Goal: Task Accomplishment & Management: Use online tool/utility

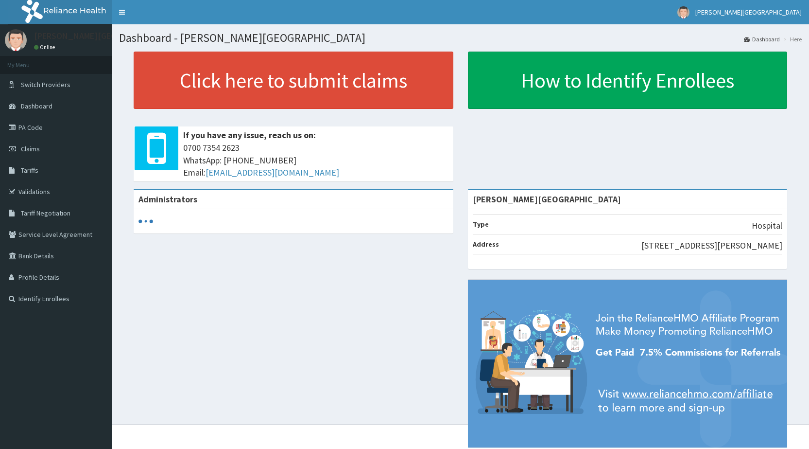
click at [30, 182] on link "Validations" at bounding box center [56, 191] width 112 height 21
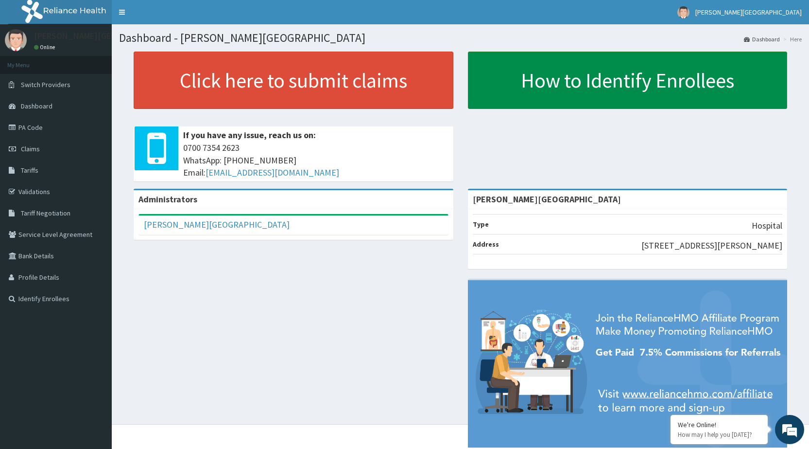
click at [590, 85] on link "How to Identify Enrollees" at bounding box center [628, 80] width 320 height 57
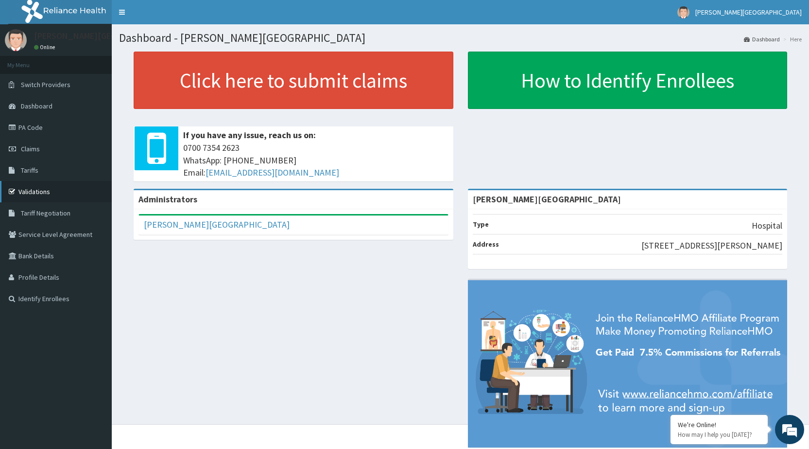
click at [65, 181] on link "Validations" at bounding box center [56, 191] width 112 height 21
click at [51, 303] on link "Identify Enrollees" at bounding box center [56, 298] width 112 height 21
click at [49, 295] on link "Identify Enrollees" at bounding box center [56, 298] width 112 height 21
click at [91, 274] on link "Profile Details" at bounding box center [56, 276] width 112 height 21
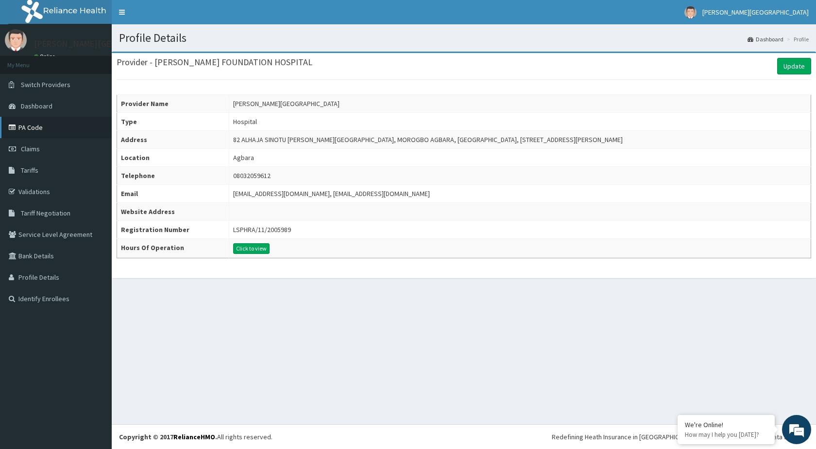
click at [28, 124] on link "PA Code" at bounding box center [56, 127] width 112 height 21
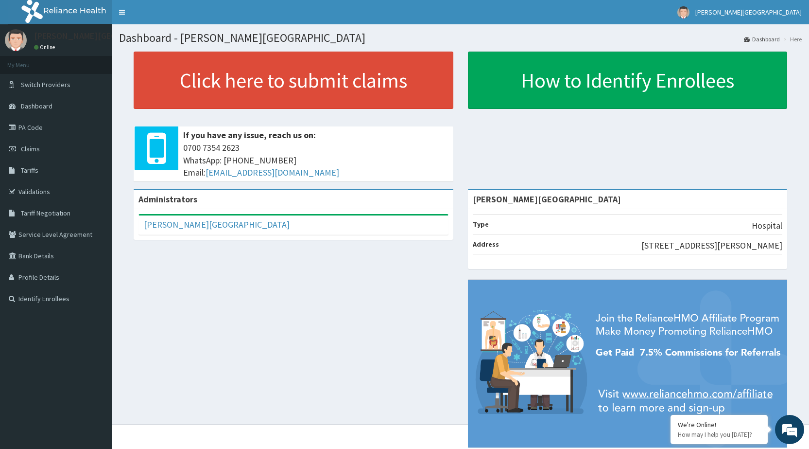
click at [769, 35] on link "Dashboard" at bounding box center [762, 39] width 36 height 8
click at [760, 36] on link "Dashboard" at bounding box center [762, 39] width 36 height 8
drag, startPoint x: 764, startPoint y: 0, endPoint x: 544, endPoint y: 34, distance: 221.7
click at [544, 34] on h1 "Dashboard - [PERSON_NAME][GEOGRAPHIC_DATA]" at bounding box center [460, 38] width 683 height 13
drag, startPoint x: 626, startPoint y: 36, endPoint x: 625, endPoint y: 31, distance: 5.4
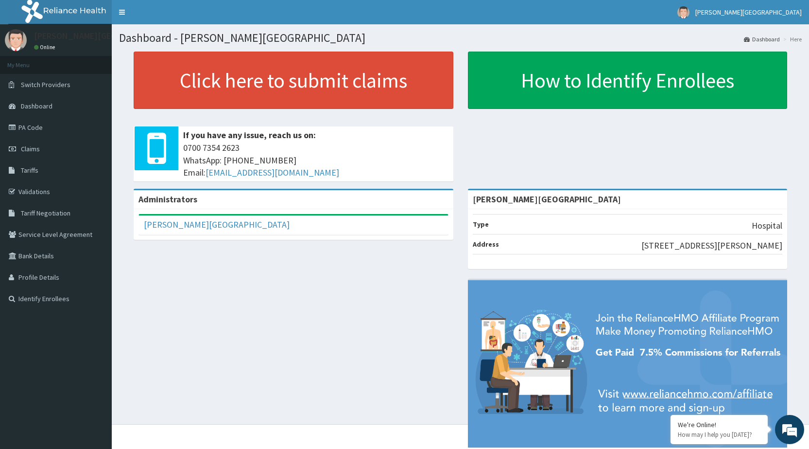
click at [626, 33] on h1 "Dashboard - [PERSON_NAME][GEOGRAPHIC_DATA]" at bounding box center [460, 38] width 683 height 13
click at [122, 10] on link "Toggle navigation" at bounding box center [122, 12] width 20 height 24
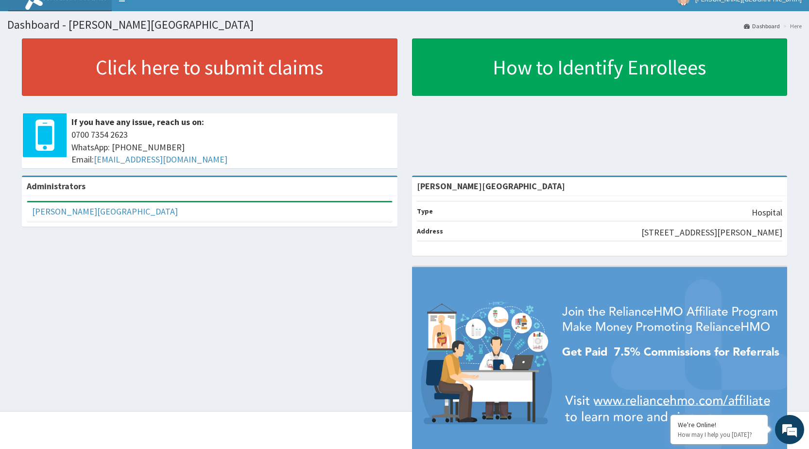
scroll to position [54, 0]
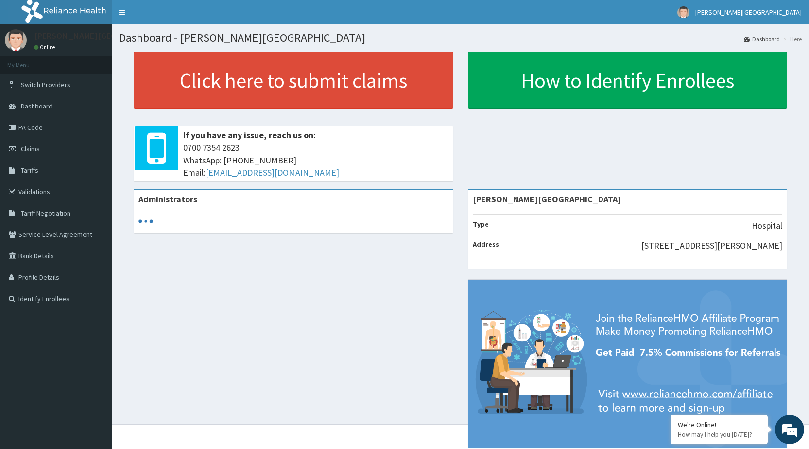
click at [541, 168] on div "Click here to submit claims If you have any issue, reach us on: 0700 7354 2623 …" at bounding box center [460, 120] width 683 height 137
click at [515, 137] on div "Click here to submit claims If you have any issue, reach us on: 0700 7354 2623 …" at bounding box center [460, 120] width 683 height 137
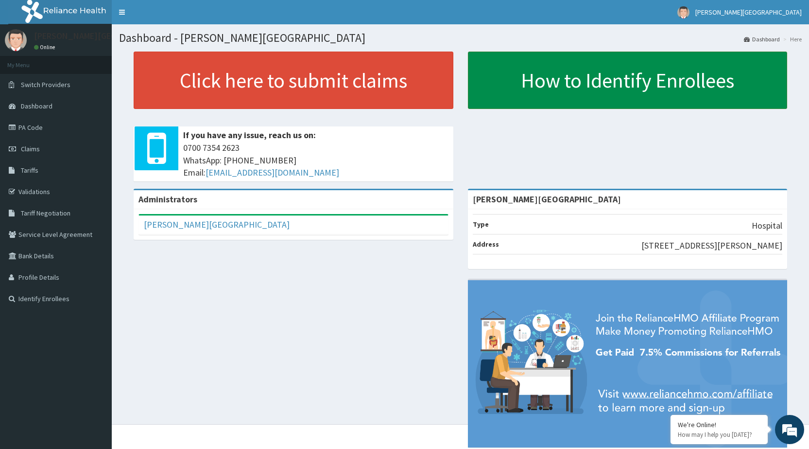
drag, startPoint x: 517, startPoint y: 34, endPoint x: 518, endPoint y: 53, distance: 19.0
click at [517, 44] on h1 "Dashboard - CHRIST FOUNDATION HOSPITAL" at bounding box center [460, 38] width 683 height 13
click at [524, 66] on link "How to Identify Enrollees" at bounding box center [628, 80] width 320 height 57
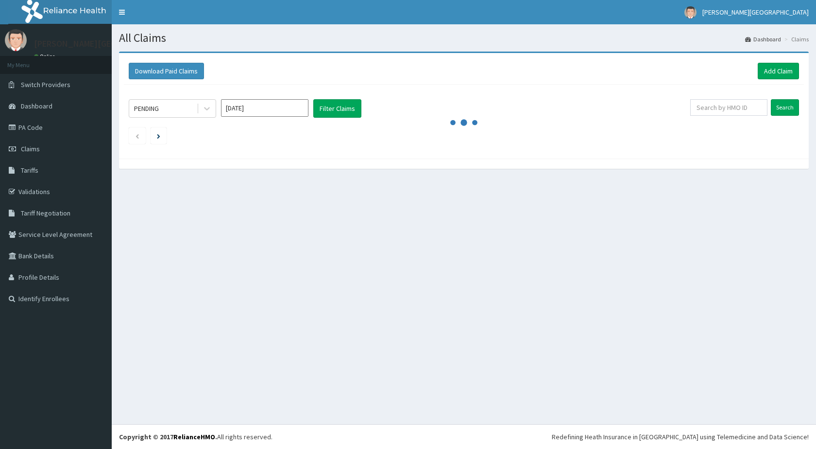
click at [66, 192] on link "Validations" at bounding box center [56, 191] width 112 height 21
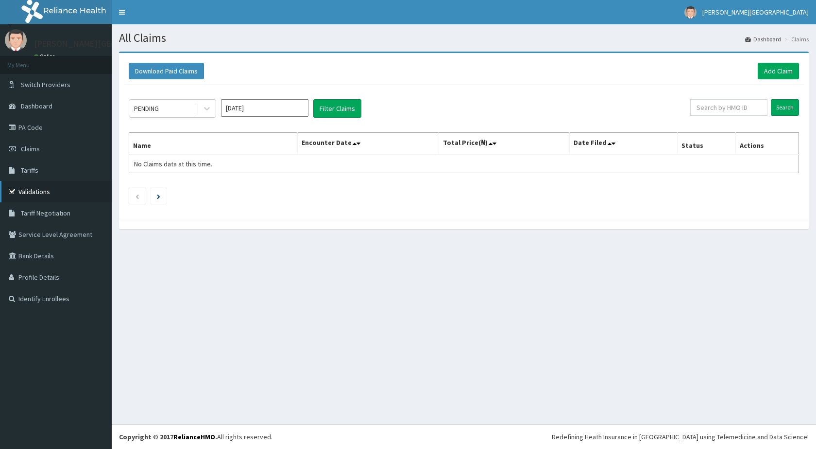
click at [47, 192] on link "Validations" at bounding box center [56, 191] width 112 height 21
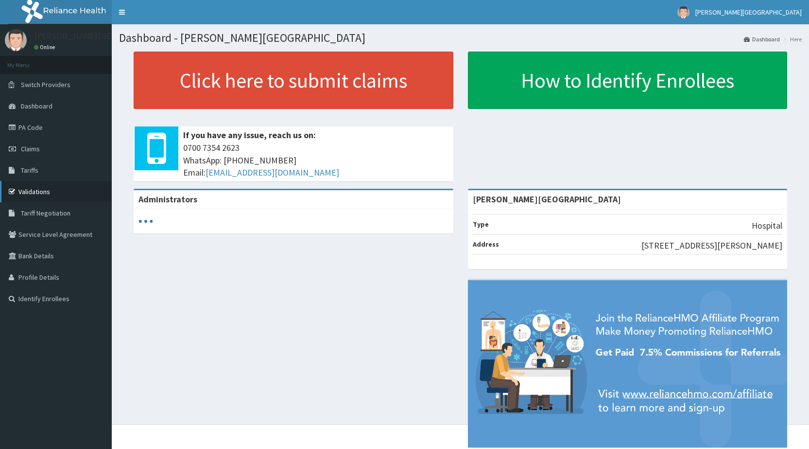
click at [65, 190] on link "Validations" at bounding box center [56, 191] width 112 height 21
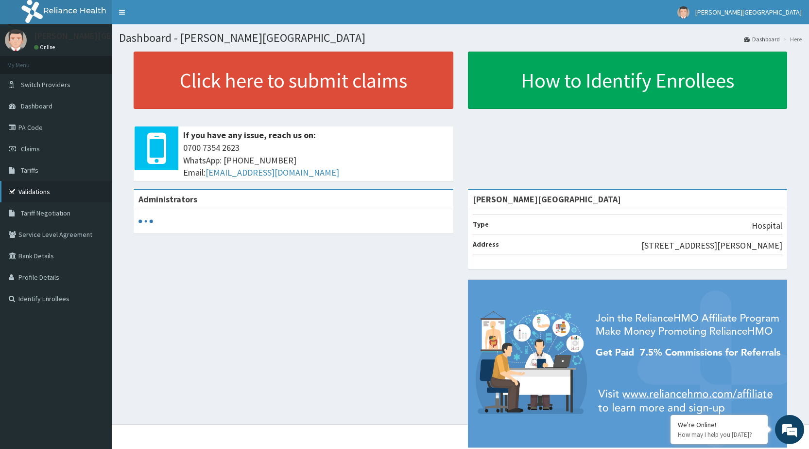
click at [17, 183] on link "Validations" at bounding box center [56, 191] width 112 height 21
